Goal: Transaction & Acquisition: Purchase product/service

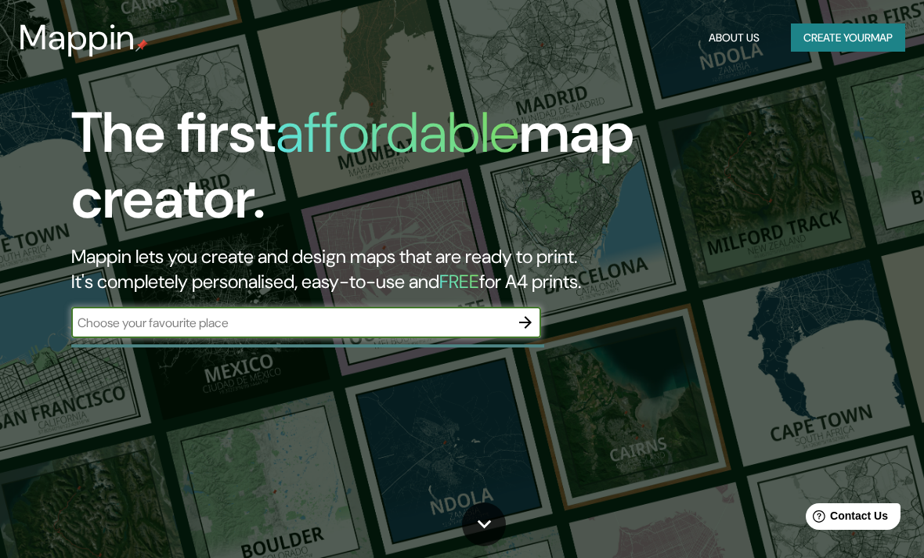
click at [529, 332] on button "button" at bounding box center [525, 322] width 31 height 31
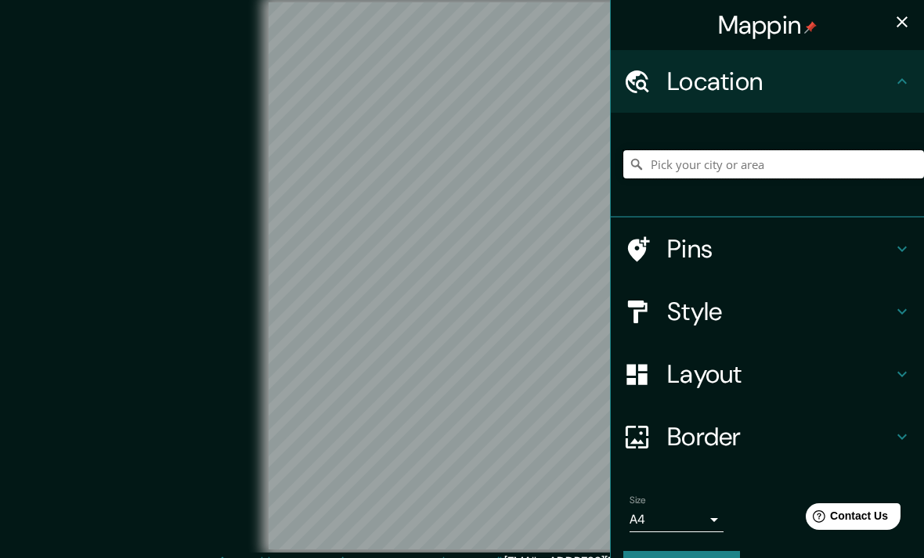
click at [755, 166] on input "Pick your city or area" at bounding box center [773, 164] width 301 height 28
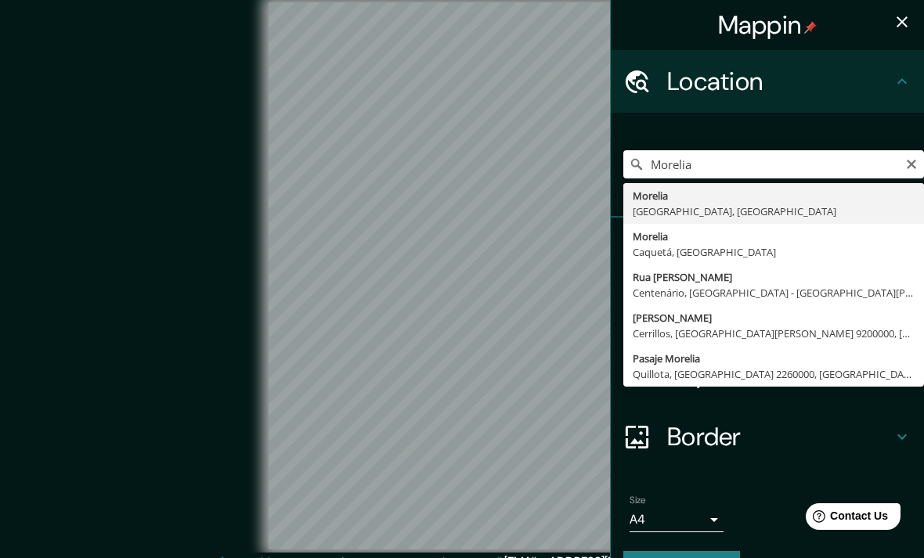
type input "[GEOGRAPHIC_DATA], [GEOGRAPHIC_DATA], [GEOGRAPHIC_DATA]"
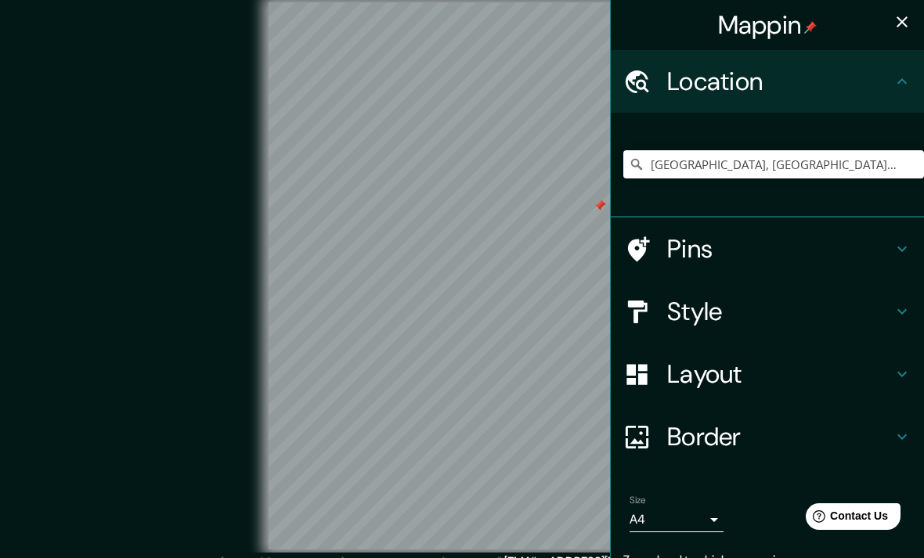
click at [598, 212] on div at bounding box center [599, 206] width 13 height 13
click at [856, 160] on input "[GEOGRAPHIC_DATA], [GEOGRAPHIC_DATA], [GEOGRAPHIC_DATA]" at bounding box center [773, 164] width 301 height 28
click at [647, 162] on input "[GEOGRAPHIC_DATA], [GEOGRAPHIC_DATA], [GEOGRAPHIC_DATA]" at bounding box center [773, 164] width 301 height 28
click at [628, 164] on input "[GEOGRAPHIC_DATA], [GEOGRAPHIC_DATA], [GEOGRAPHIC_DATA]" at bounding box center [773, 164] width 301 height 28
click at [631, 166] on icon at bounding box center [637, 165] width 16 height 16
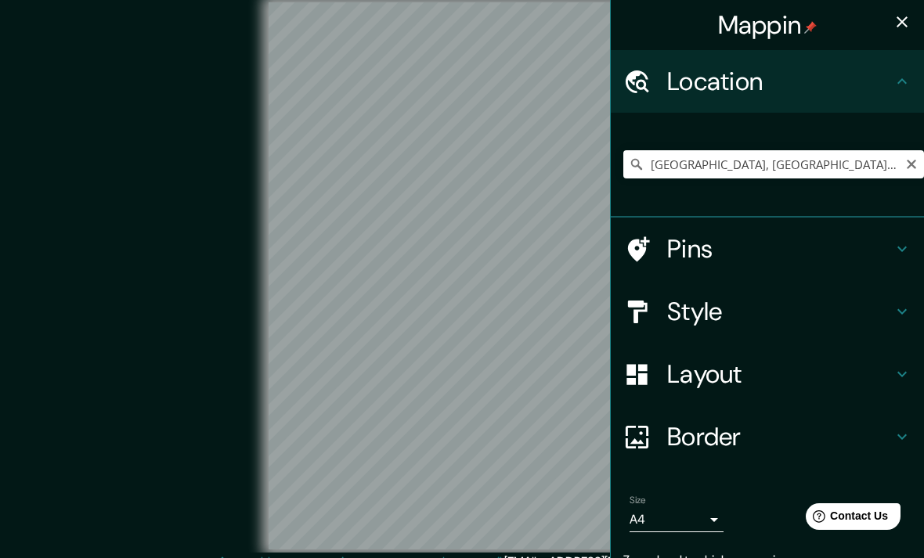
click at [698, 316] on h4 "Style" at bounding box center [779, 311] width 225 height 31
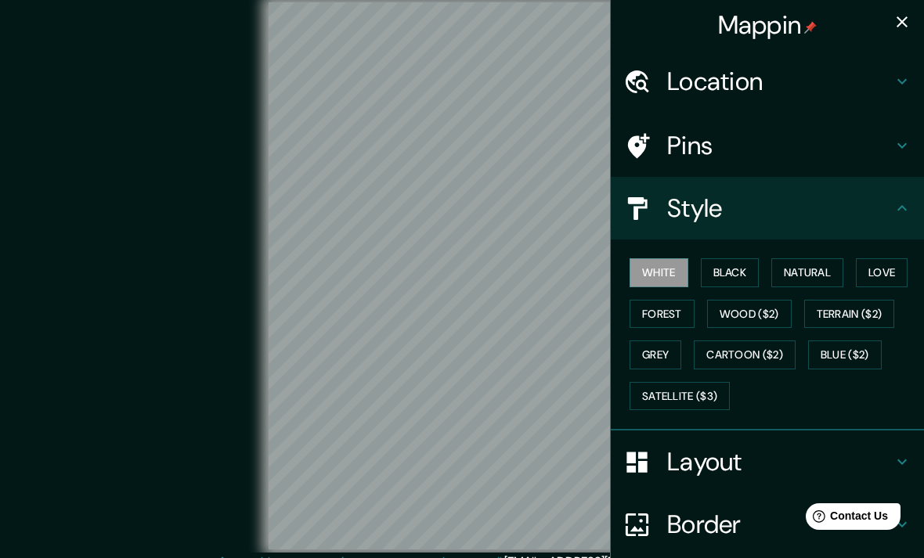
click at [735, 281] on button "Black" at bounding box center [730, 272] width 59 height 29
click at [820, 273] on button "Natural" at bounding box center [807, 272] width 72 height 29
click at [767, 324] on button "Wood ($2)" at bounding box center [749, 314] width 85 height 29
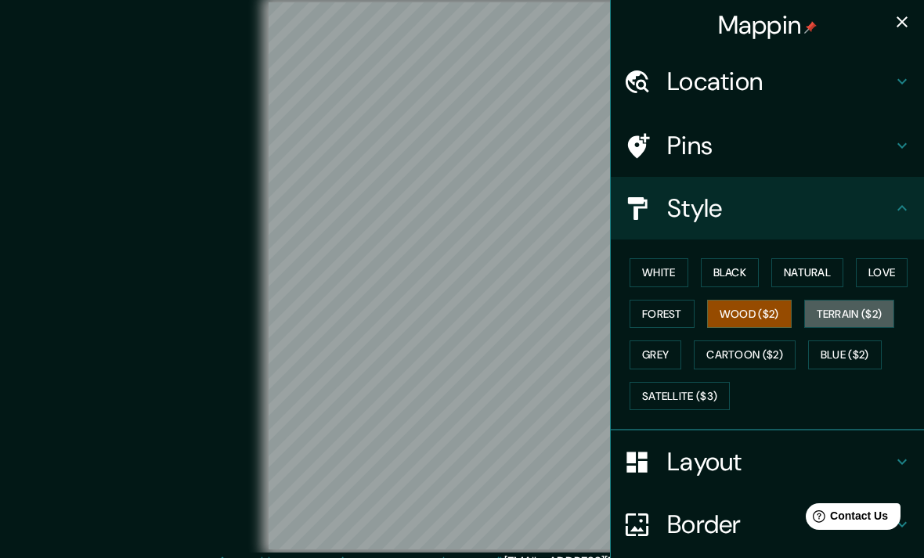
click at [856, 314] on button "Terrain ($2)" at bounding box center [849, 314] width 91 height 29
click at [674, 308] on button "Forest" at bounding box center [661, 314] width 65 height 29
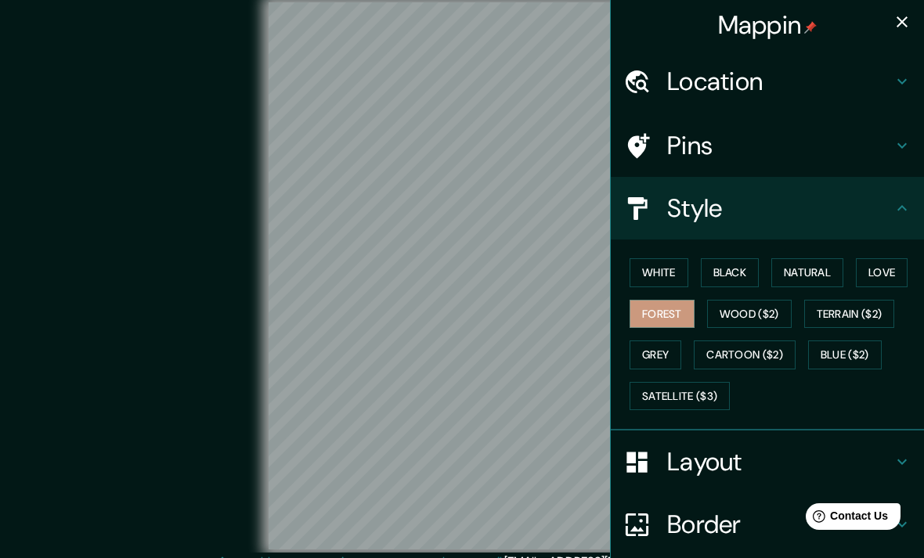
click at [822, 279] on button "Natural" at bounding box center [807, 272] width 72 height 29
click at [816, 88] on h4 "Location" at bounding box center [779, 81] width 225 height 31
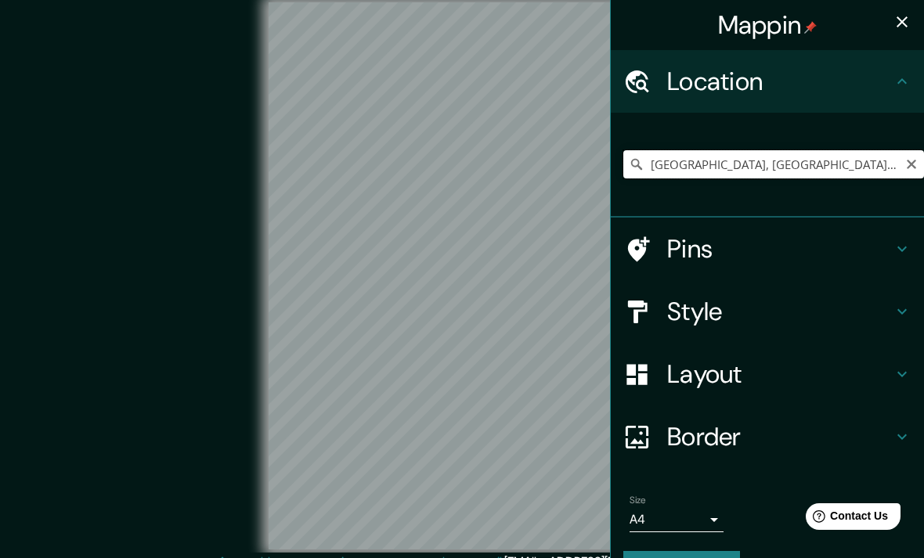
click at [845, 168] on input "[GEOGRAPHIC_DATA], [GEOGRAPHIC_DATA], [GEOGRAPHIC_DATA]" at bounding box center [773, 164] width 301 height 28
click at [858, 204] on div "[GEOGRAPHIC_DATA], [GEOGRAPHIC_DATA], [GEOGRAPHIC_DATA]" at bounding box center [767, 165] width 313 height 105
